Goal: Obtain resource: Obtain resource

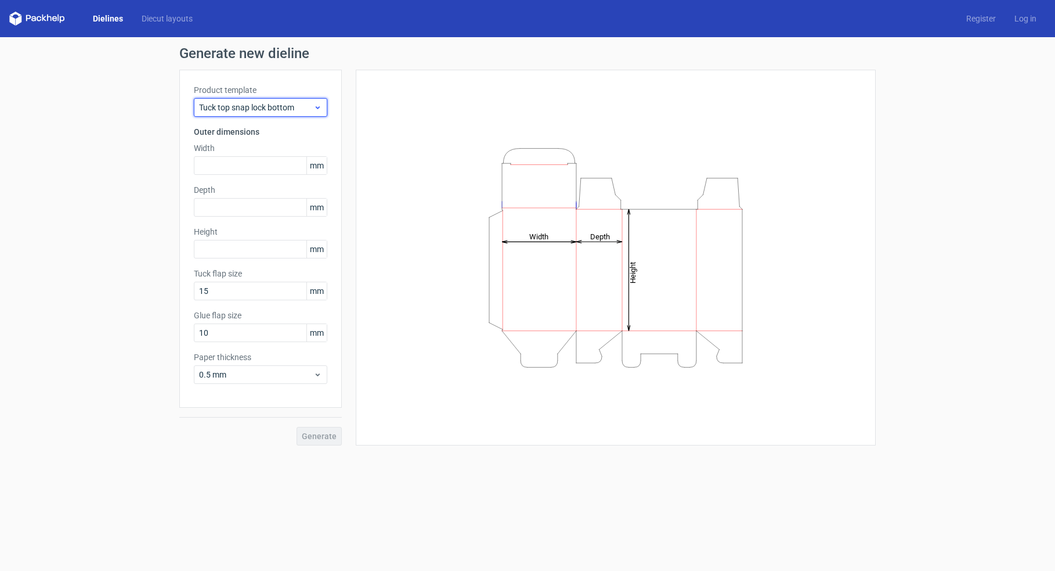
click at [282, 110] on span "Tuck top snap lock bottom" at bounding box center [256, 108] width 114 height 12
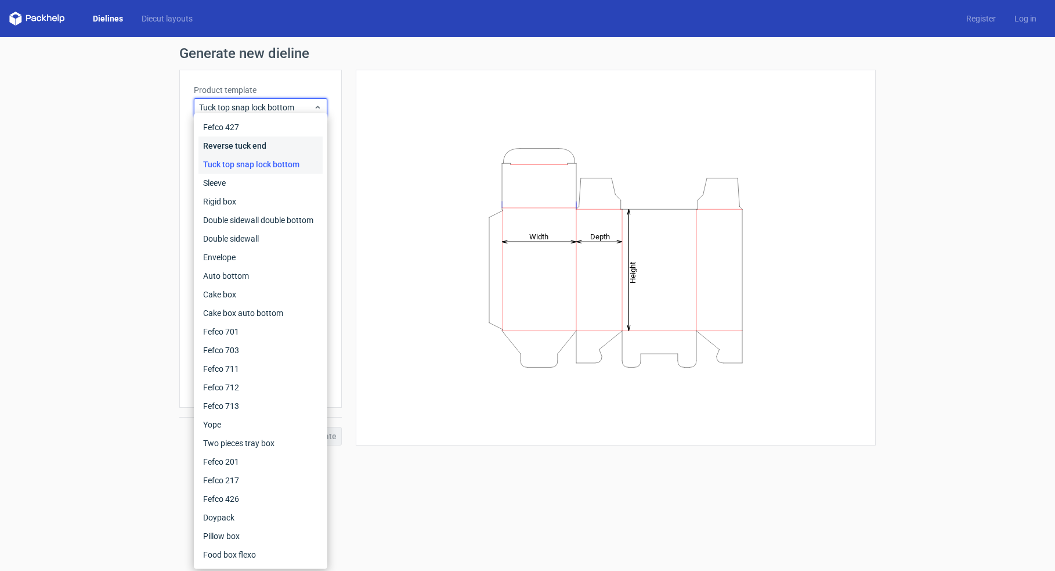
click at [246, 140] on div "Reverse tuck end" at bounding box center [261, 145] width 124 height 19
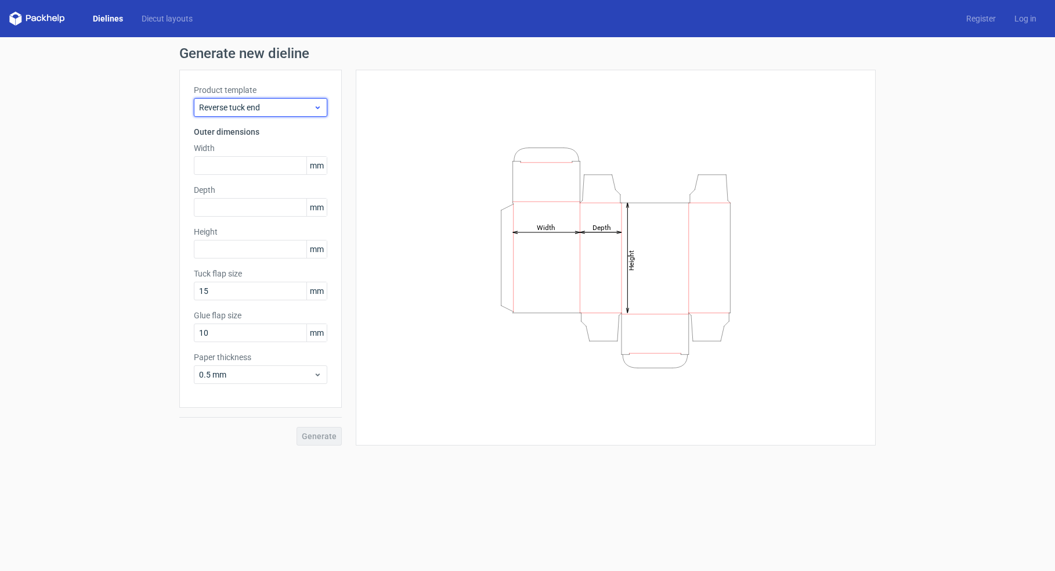
click at [262, 103] on span "Reverse tuck end" at bounding box center [256, 108] width 114 height 12
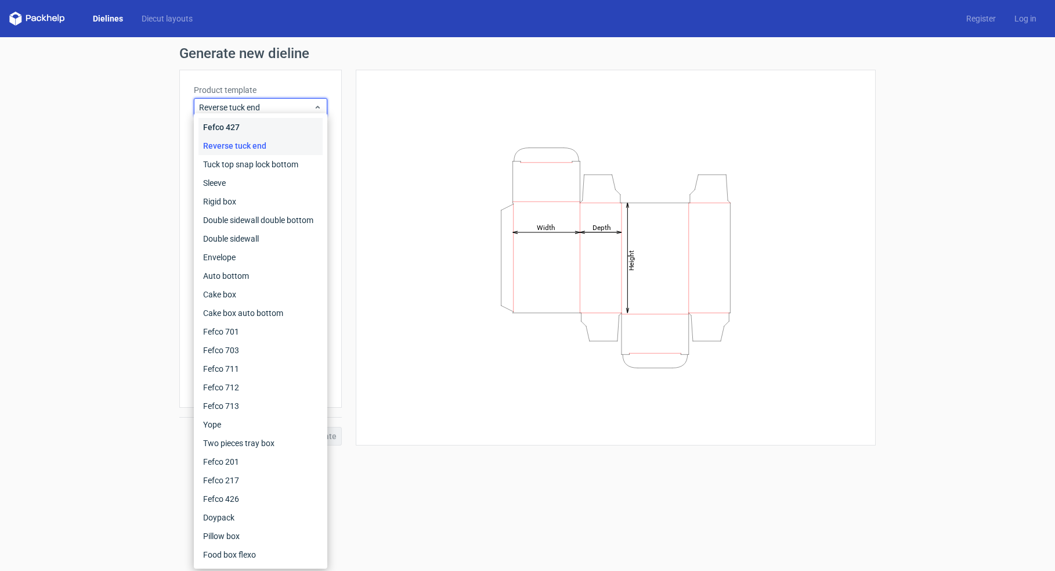
click at [265, 125] on div "Fefco 427" at bounding box center [261, 127] width 124 height 19
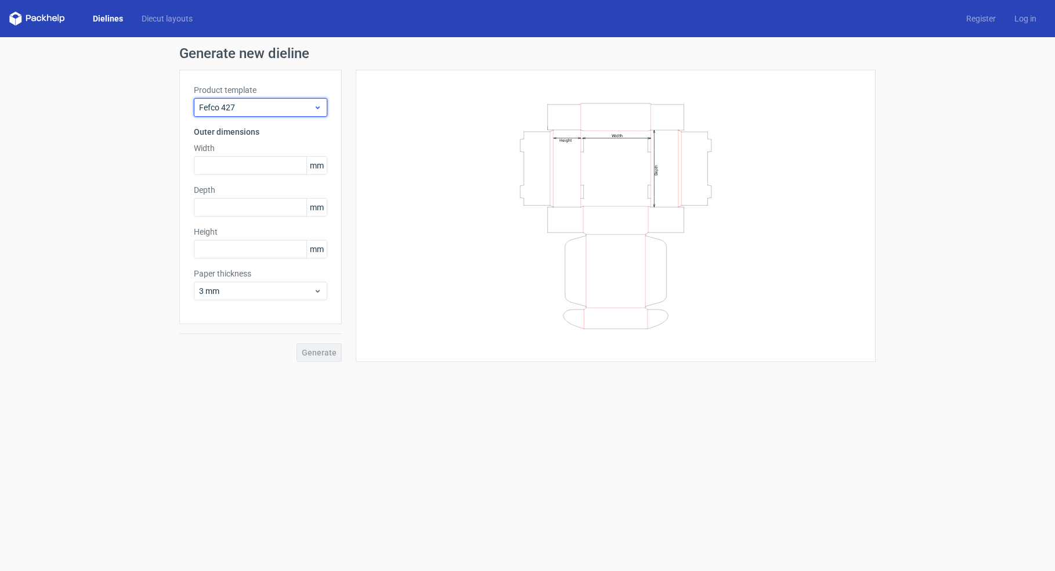
click at [263, 108] on span "Fefco 427" at bounding box center [256, 108] width 114 height 12
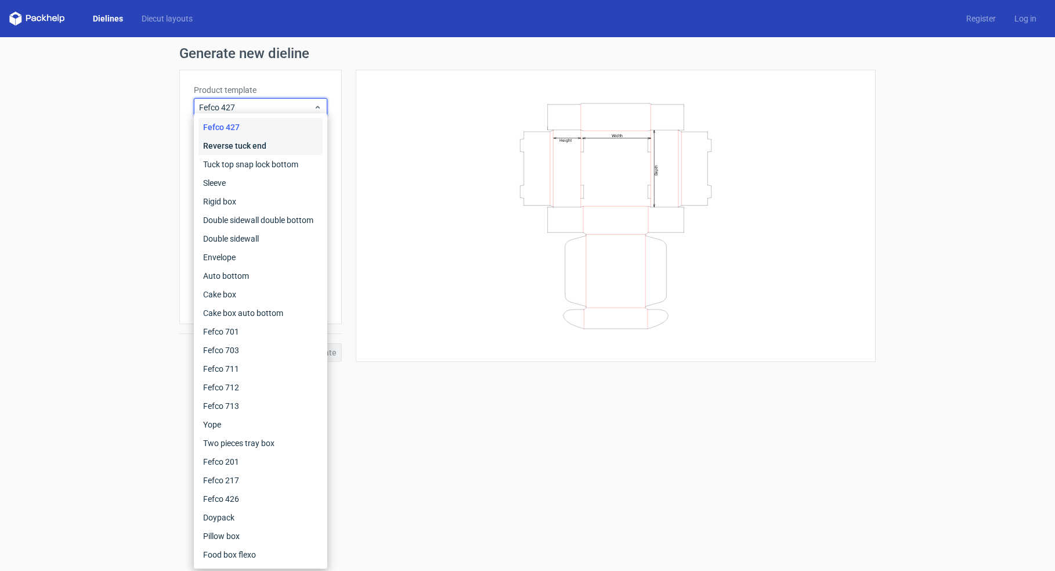
click at [274, 149] on div "Reverse tuck end" at bounding box center [261, 145] width 124 height 19
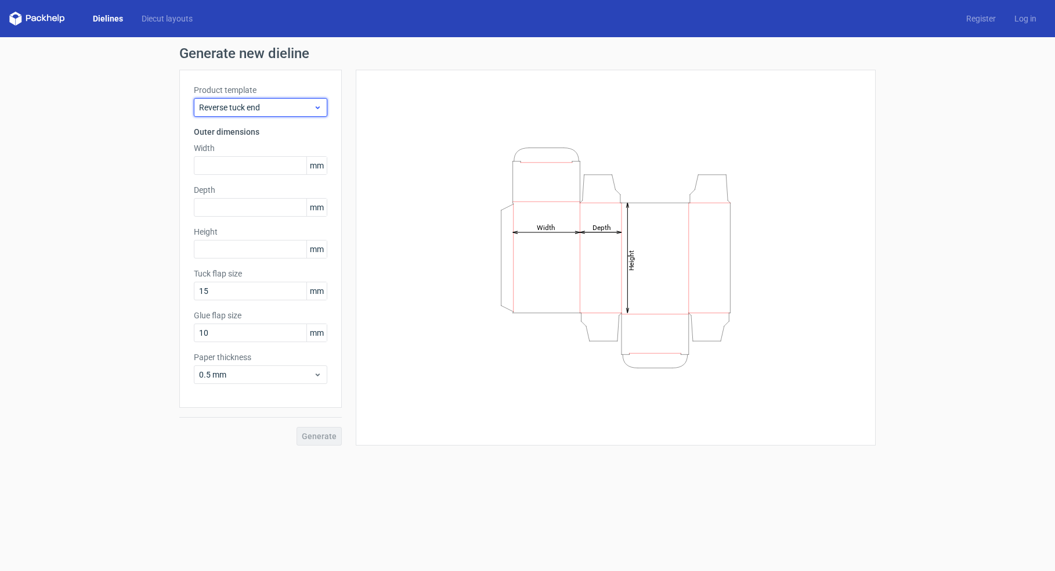
click at [266, 113] on span "Reverse tuck end" at bounding box center [256, 108] width 114 height 12
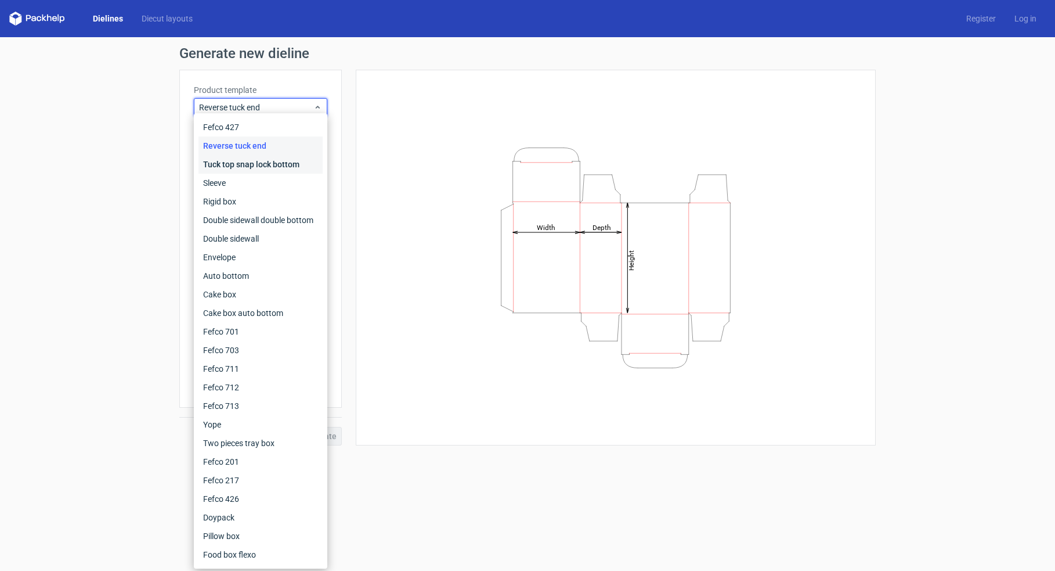
click at [266, 162] on div "Tuck top snap lock bottom" at bounding box center [261, 164] width 124 height 19
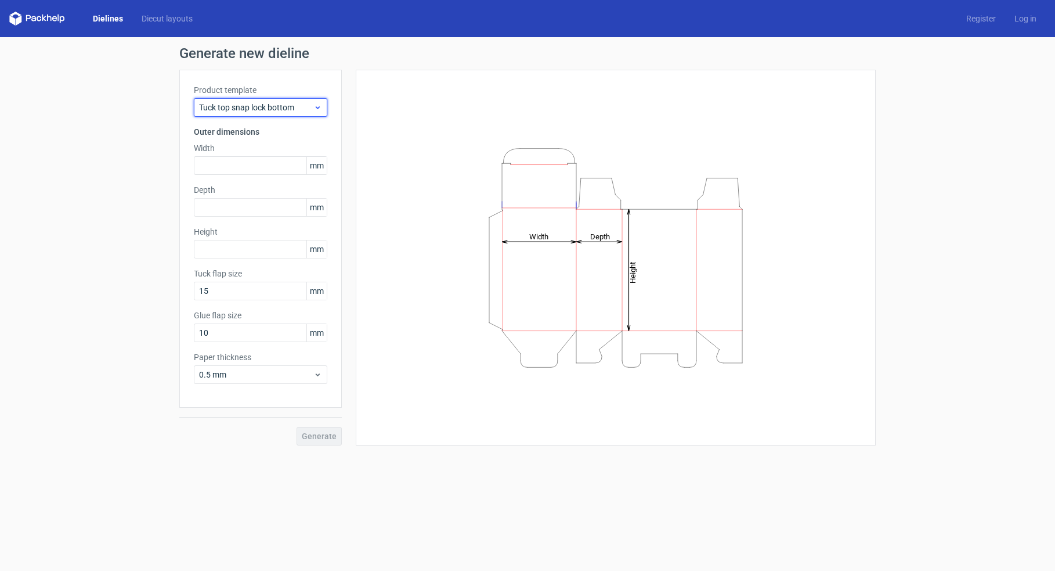
click at [272, 113] on div "Tuck top snap lock bottom" at bounding box center [261, 107] width 134 height 19
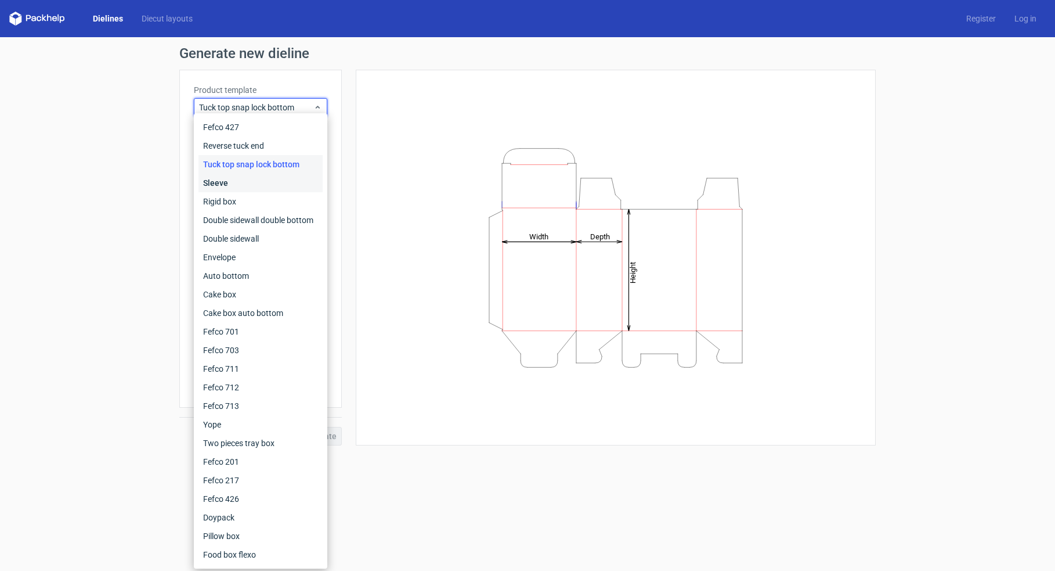
click at [265, 182] on div "Sleeve" at bounding box center [261, 183] width 124 height 19
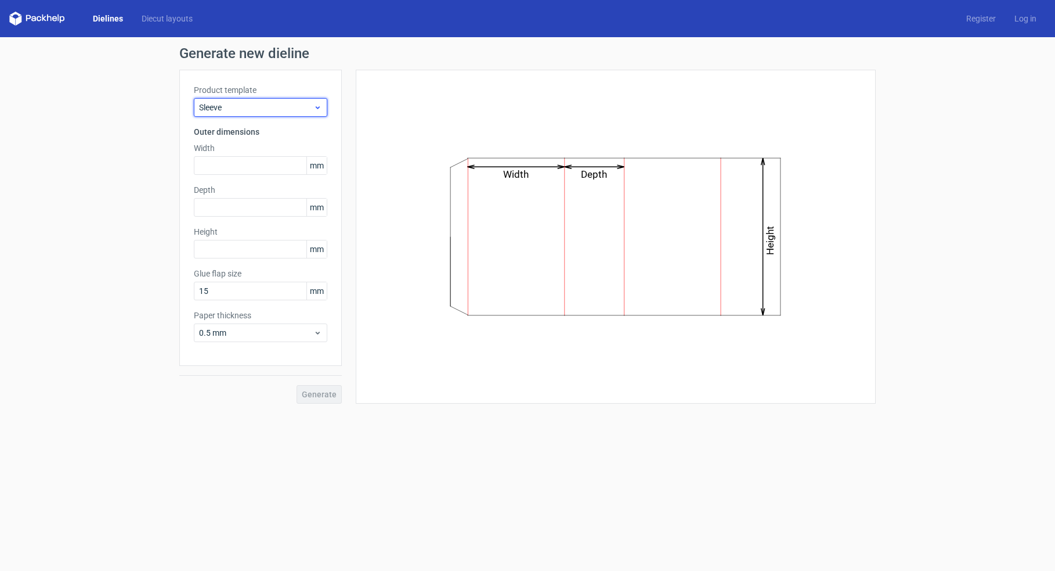
click at [265, 111] on span "Sleeve" at bounding box center [256, 108] width 114 height 12
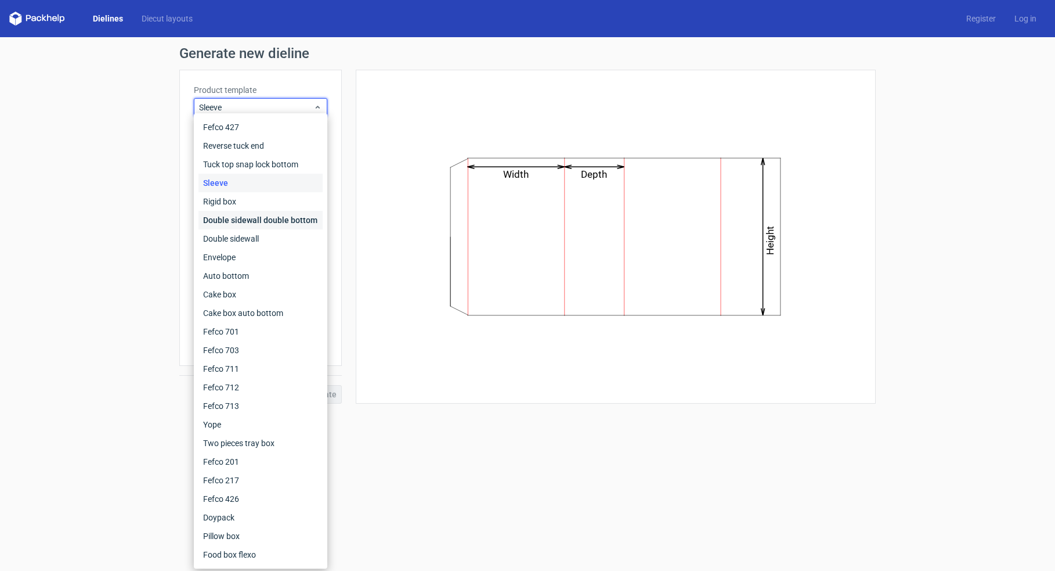
click at [259, 214] on div "Double sidewall double bottom" at bounding box center [261, 220] width 124 height 19
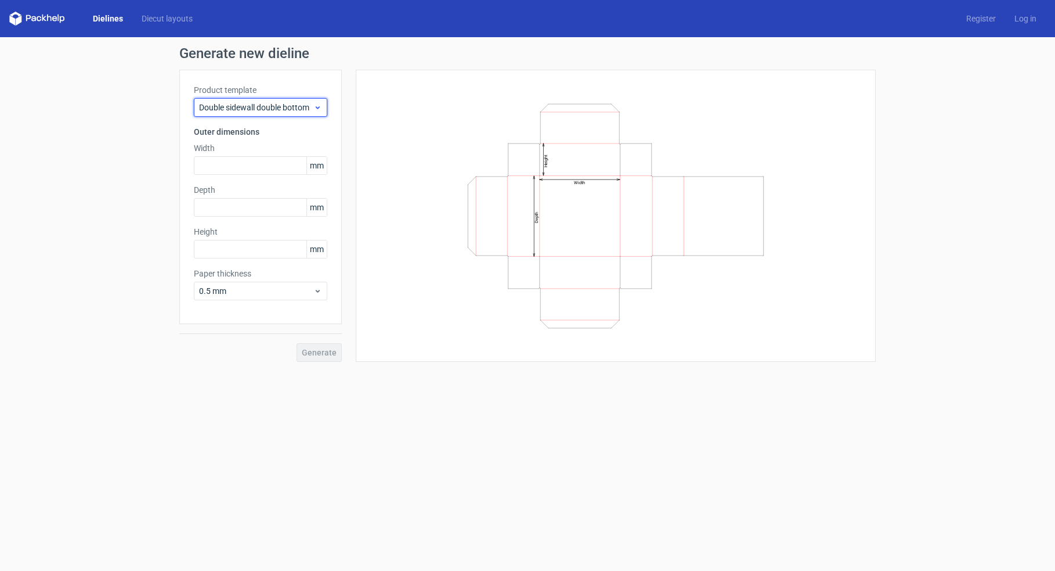
click at [259, 103] on span "Double sidewall double bottom" at bounding box center [256, 108] width 114 height 12
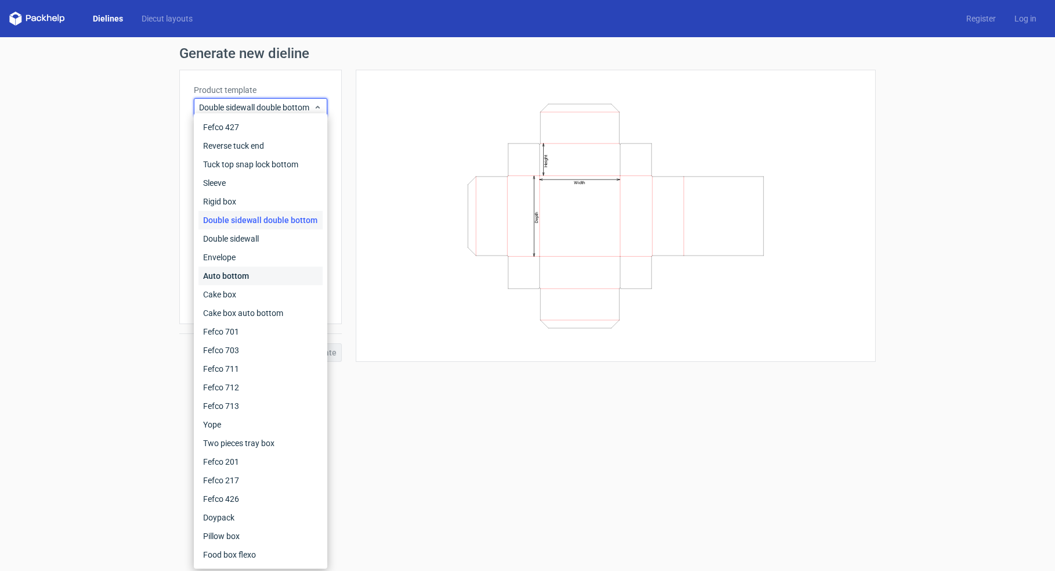
click at [273, 275] on div "Auto bottom" at bounding box center [261, 275] width 124 height 19
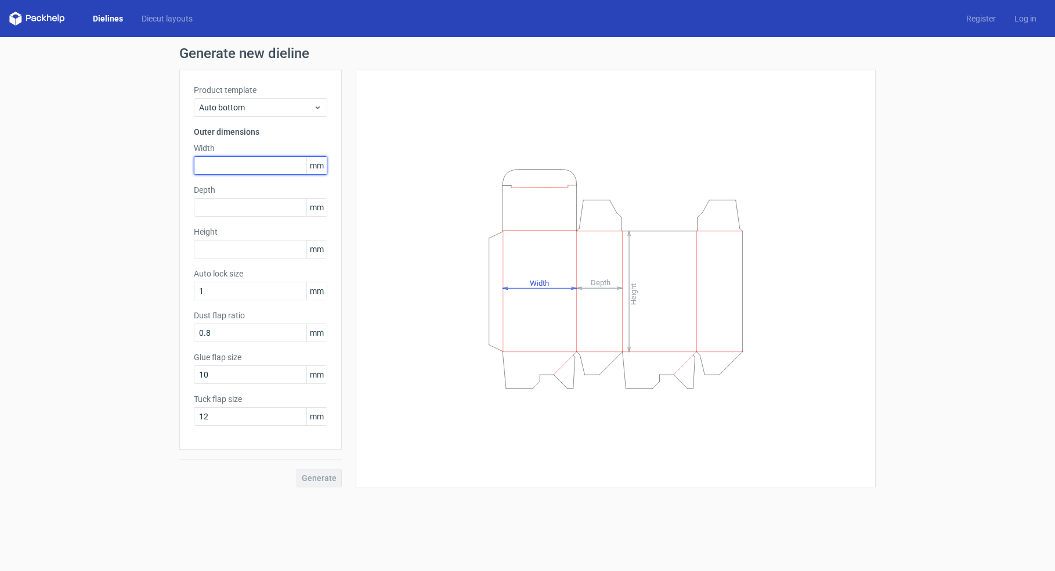
click at [273, 166] on input "text" at bounding box center [261, 165] width 134 height 19
type input "120"
type input "50"
type input "155"
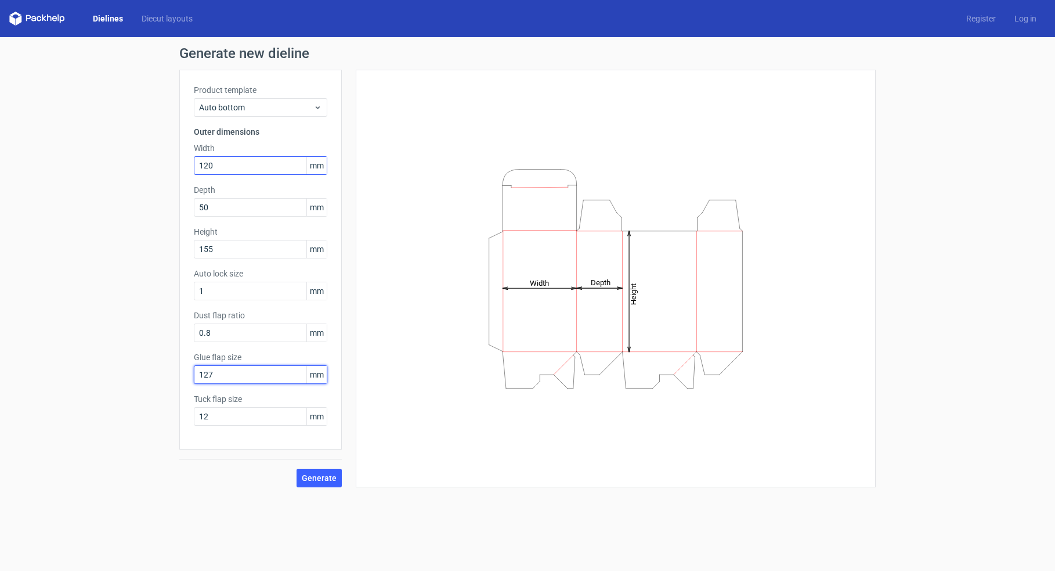
type input "127"
drag, startPoint x: 228, startPoint y: 376, endPoint x: 173, endPoint y: 376, distance: 55.1
click at [173, 376] on div "Generate new dieline Product template Auto bottom Outer dimensions Width 120 mm…" at bounding box center [527, 266] width 1055 height 459
type input "12"
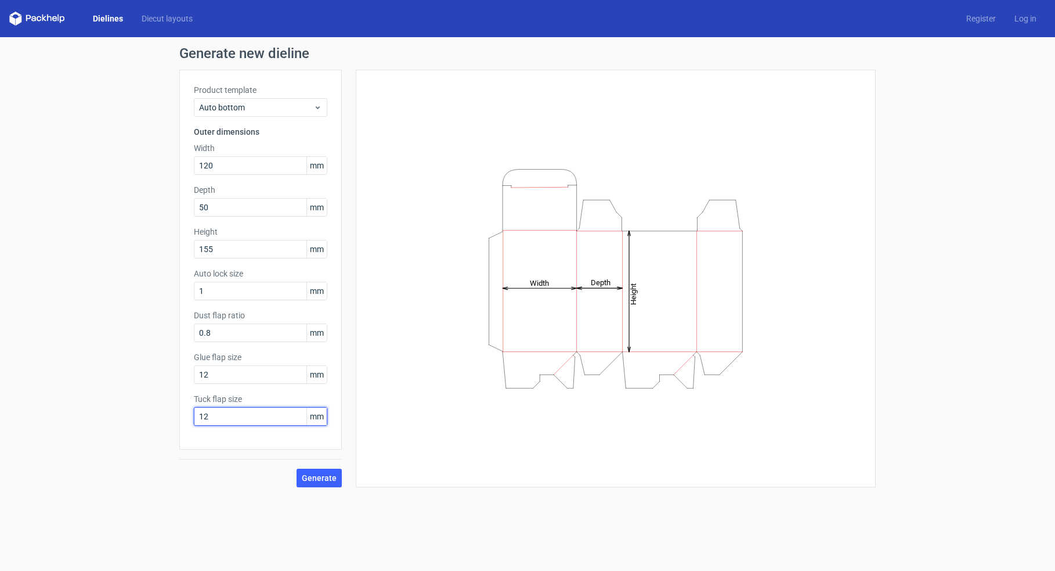
type input "12"
click at [283, 291] on input "1" at bounding box center [261, 291] width 134 height 19
click at [321, 479] on span "Generate" at bounding box center [319, 478] width 35 height 8
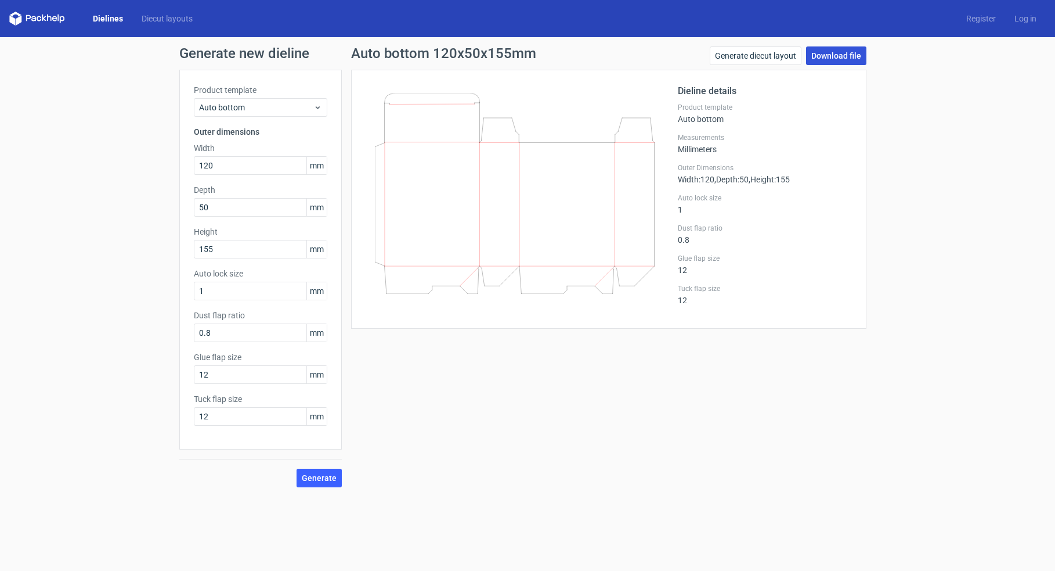
click at [832, 56] on link "Download file" at bounding box center [836, 55] width 60 height 19
